Goal: Navigation & Orientation: Find specific page/section

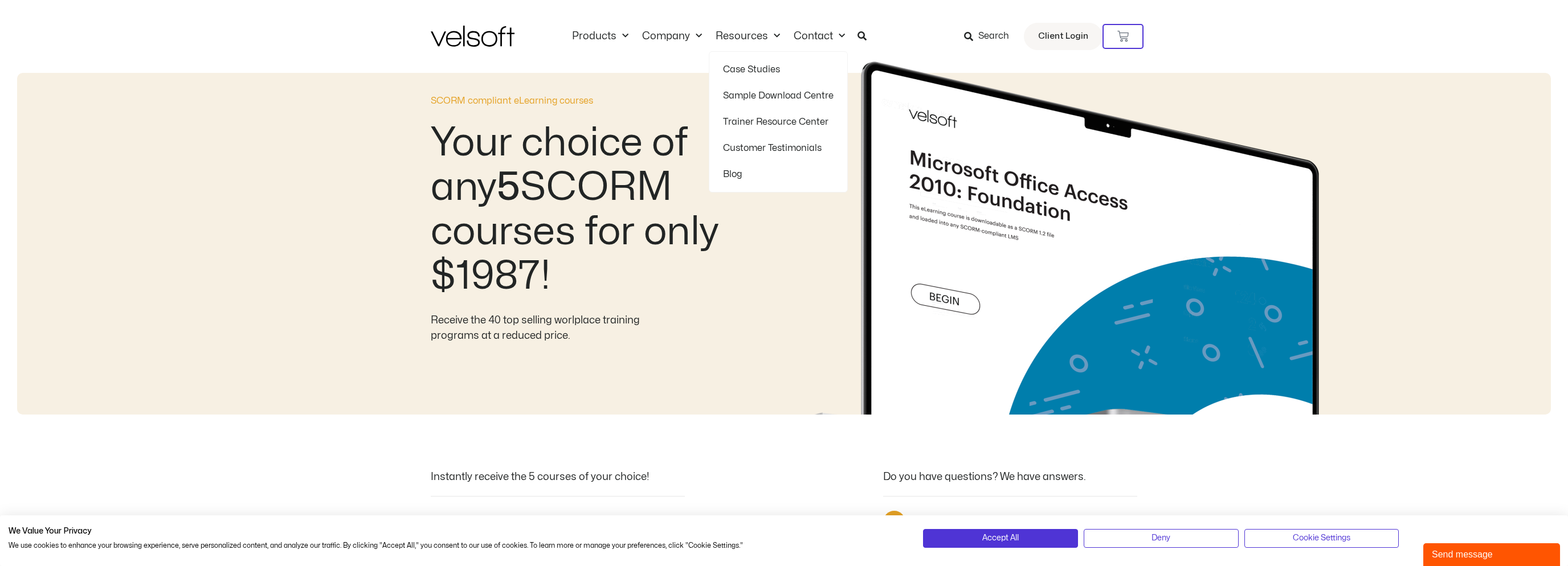
click at [758, 122] on div at bounding box center [1074, 238] width 950 height 354
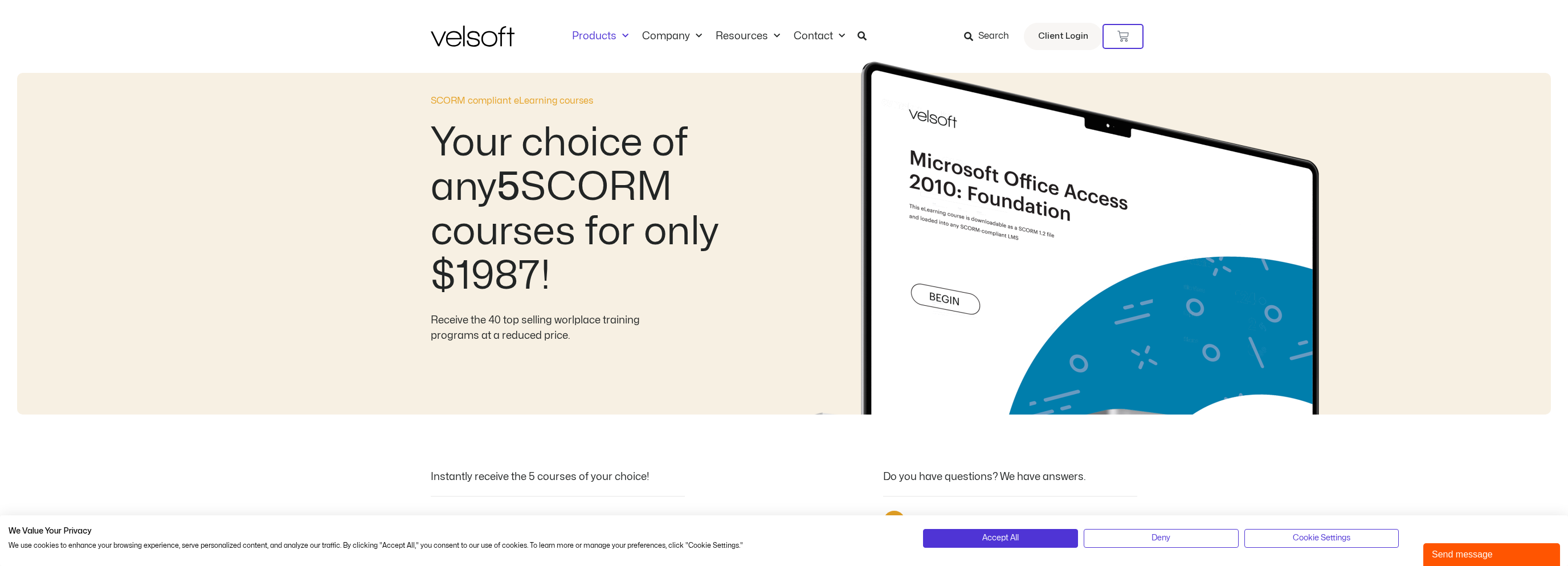
click at [609, 39] on link "Products" at bounding box center [599, 36] width 70 height 12
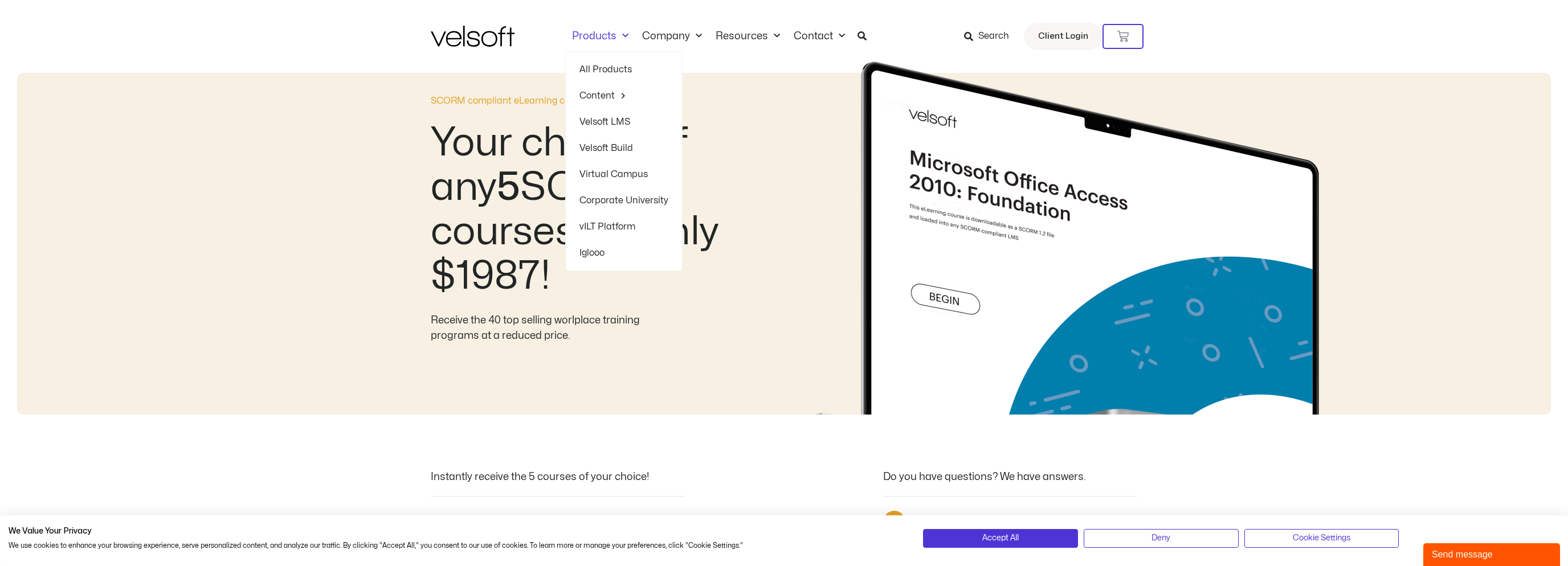
click at [614, 93] on div at bounding box center [1074, 238] width 950 height 354
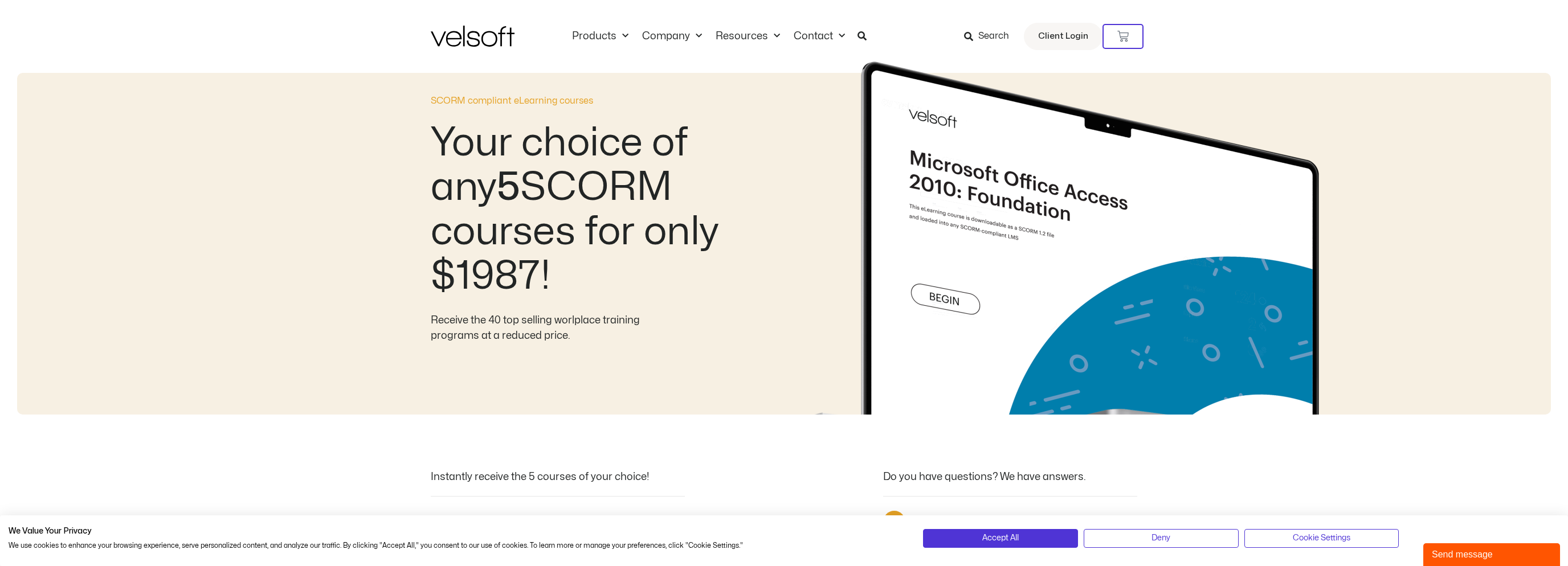
click at [626, 48] on div "Products All Products Content ILT Courseware Storyline 360 Courses SCORM Course…" at bounding box center [783, 36] width 706 height 73
click at [628, 36] on link "Products" at bounding box center [599, 36] width 70 height 12
click at [618, 42] on span "Menu" at bounding box center [622, 36] width 12 height 19
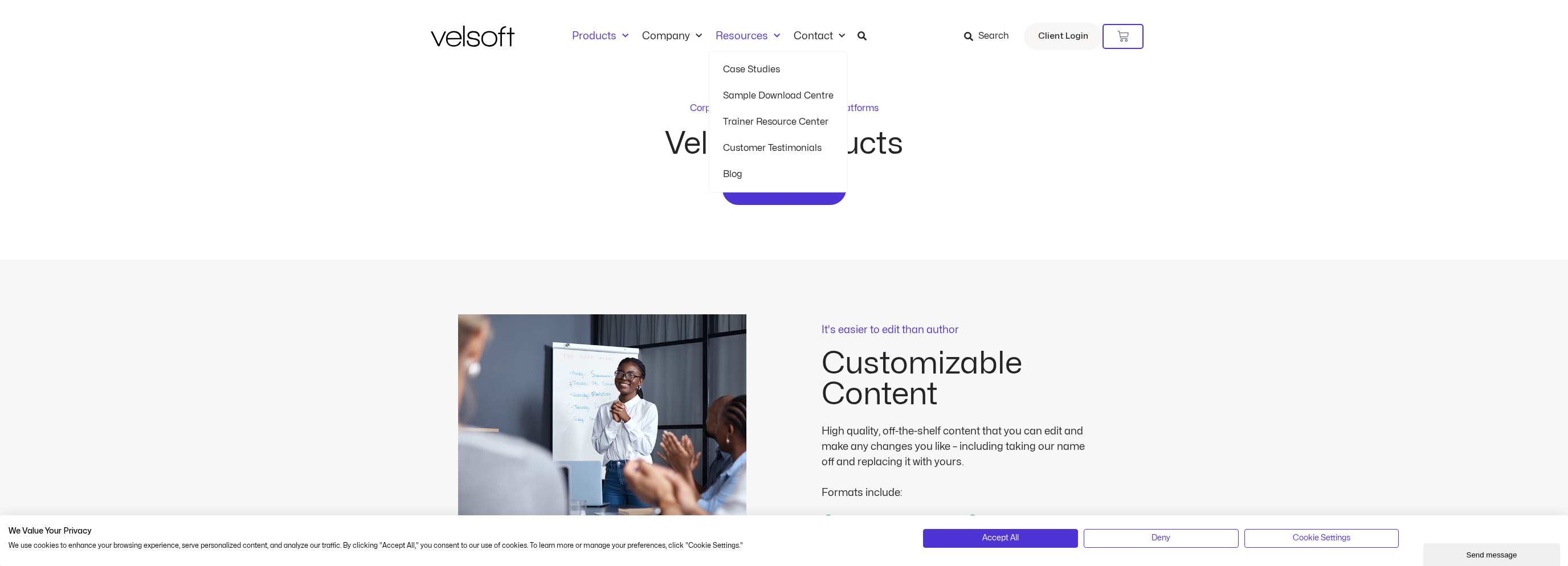
click at [767, 120] on link "Trainer Resource Center" at bounding box center [778, 122] width 111 height 26
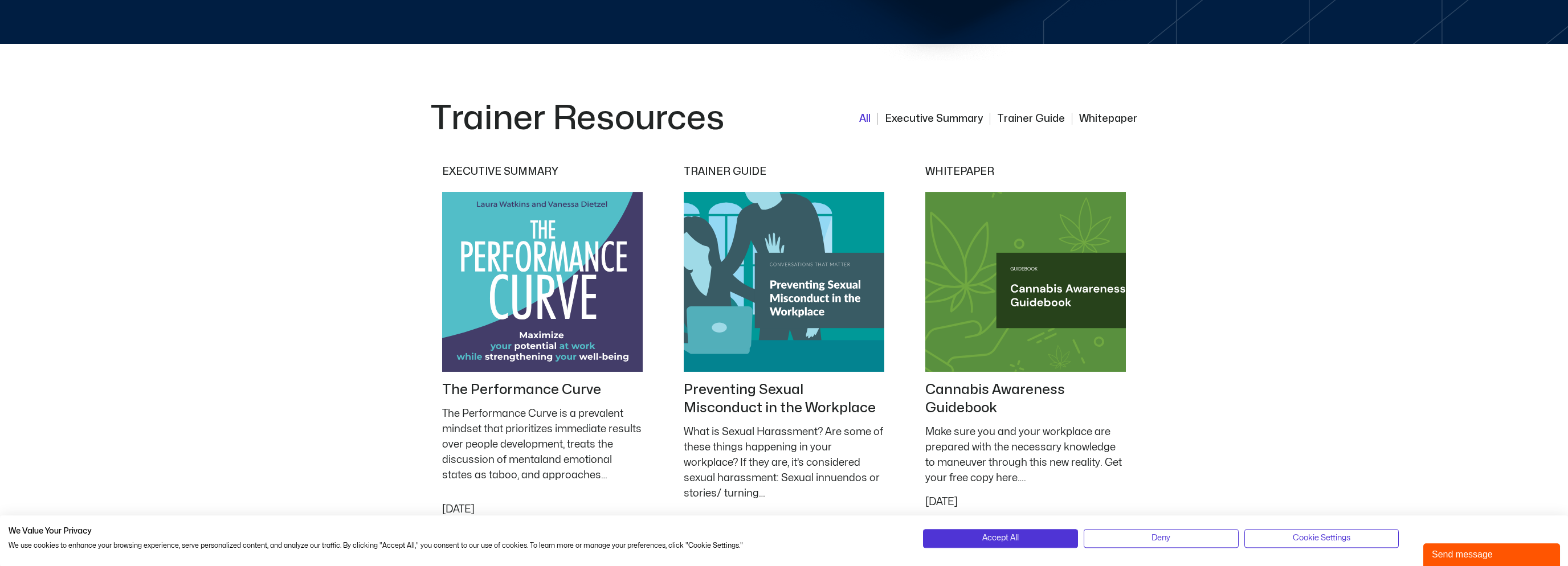
scroll to position [1023, 0]
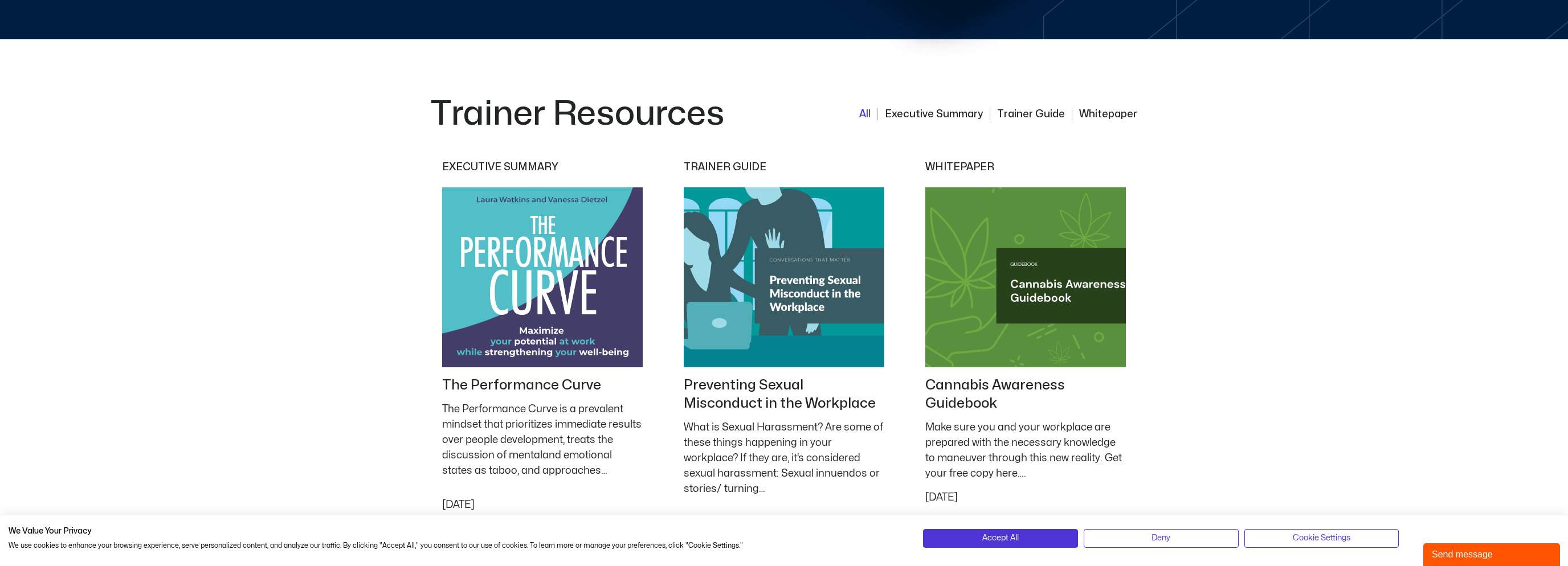
drag, startPoint x: 1358, startPoint y: 181, endPoint x: 1529, endPoint y: 158, distance: 172.5
click at [1359, 181] on div "Trainer Resources Executive Summary Trainer Guide Whitepaper All Executive Summ…" at bounding box center [784, 509] width 1568 height 939
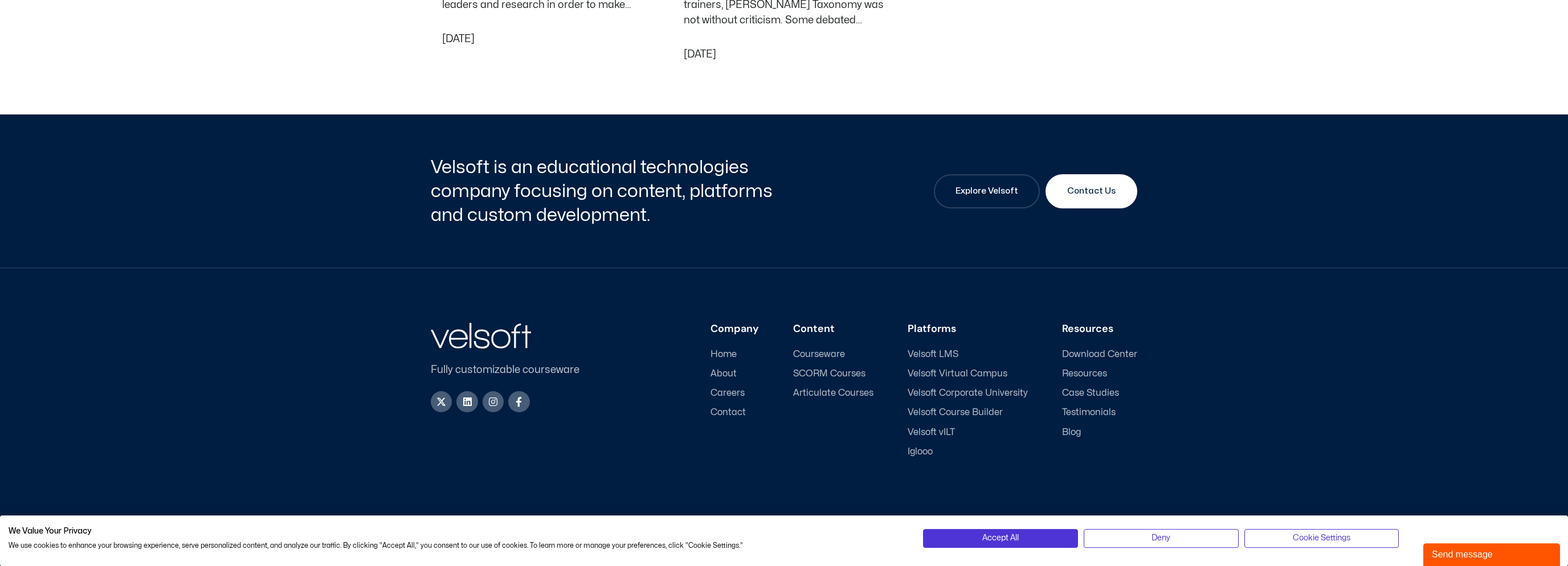
scroll to position [1888, 0]
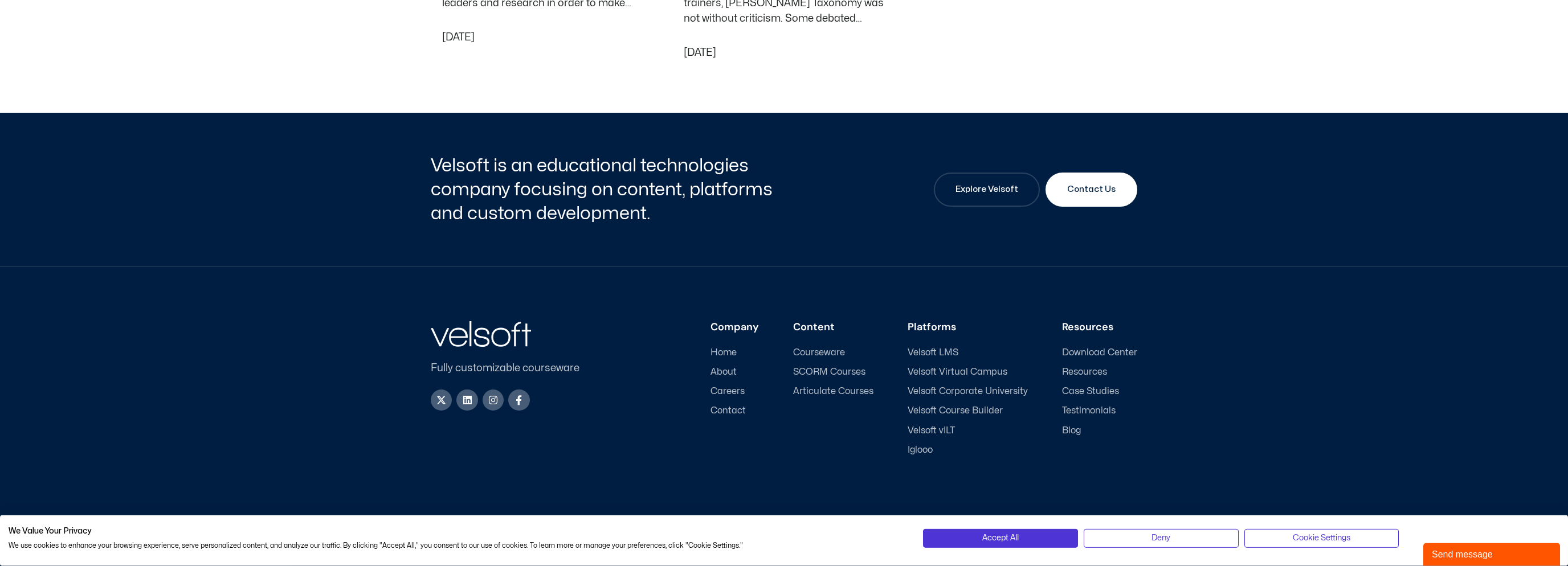
click at [736, 373] on span "About" at bounding box center [723, 372] width 26 height 11
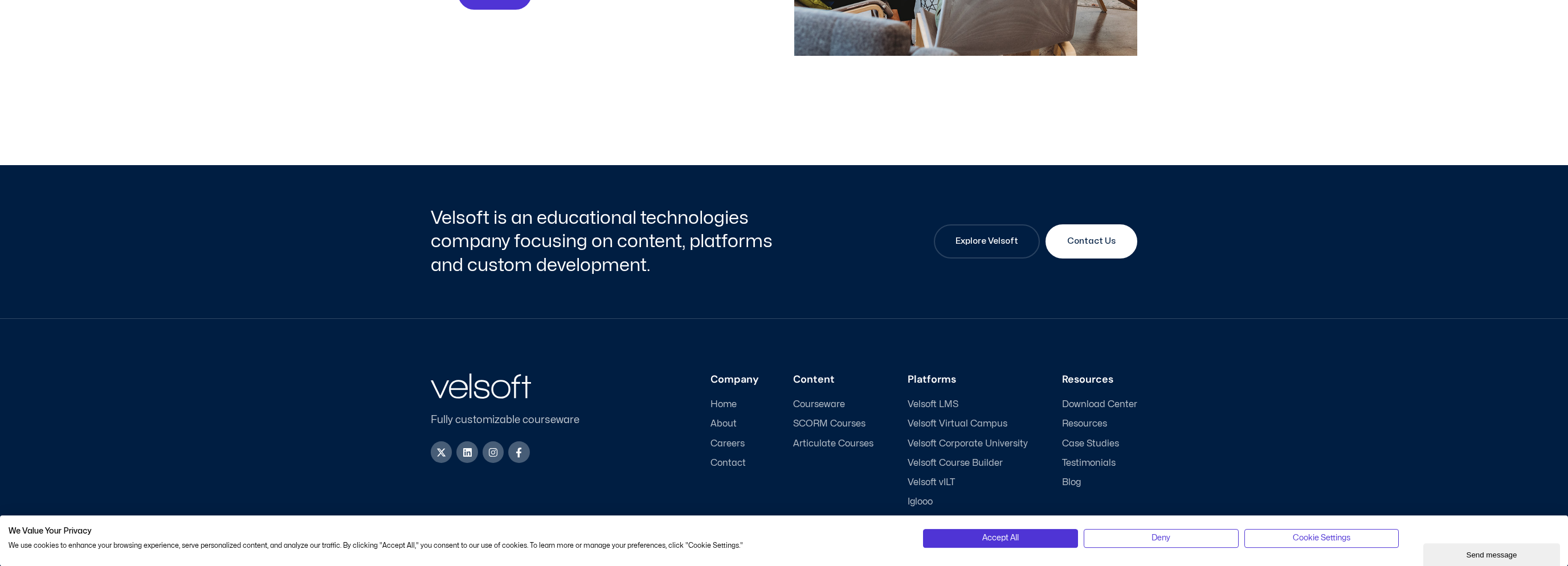
scroll to position [3987, 0]
